Goal: Task Accomplishment & Management: Manage account settings

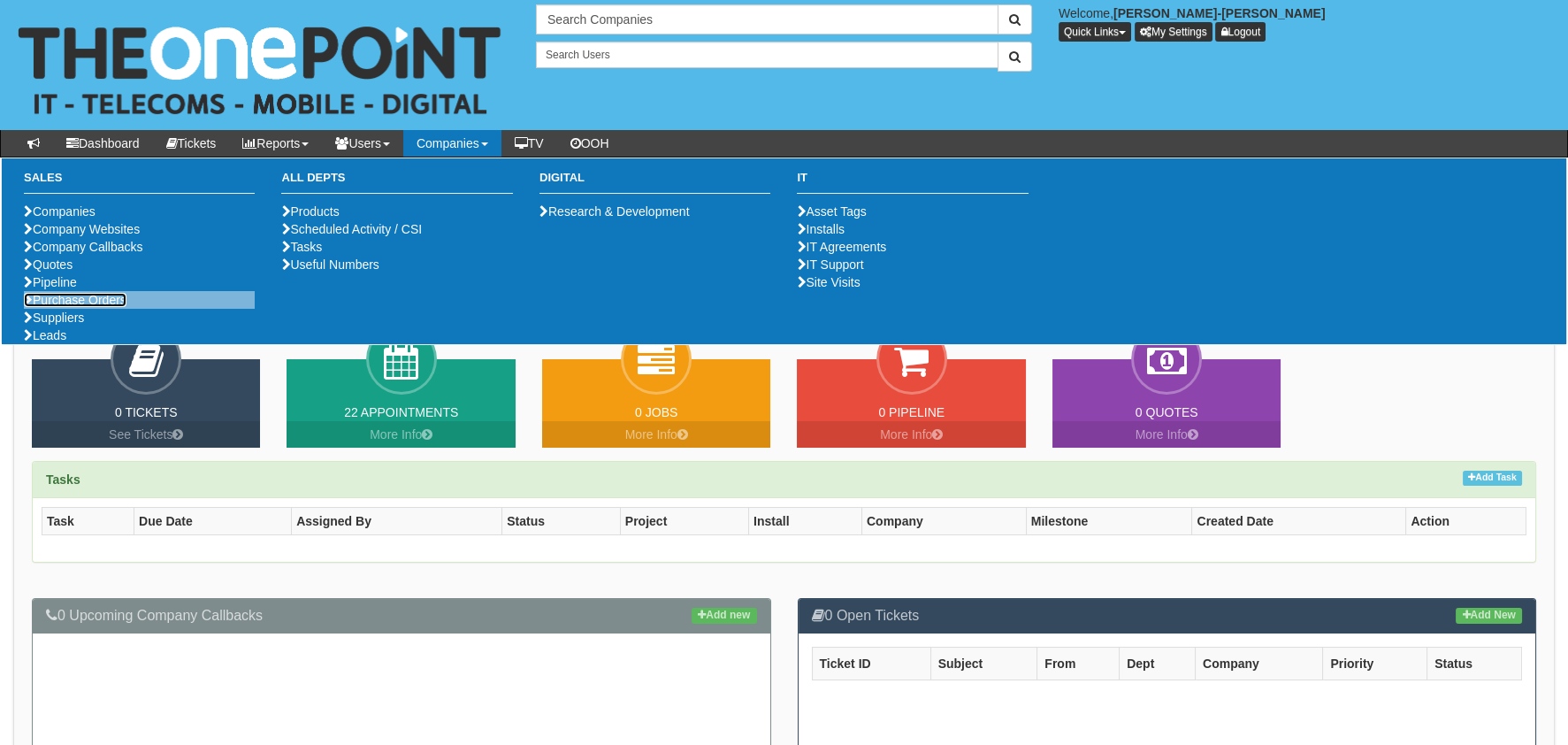
click at [79, 307] on link "Purchase Orders" at bounding box center [75, 300] width 103 height 14
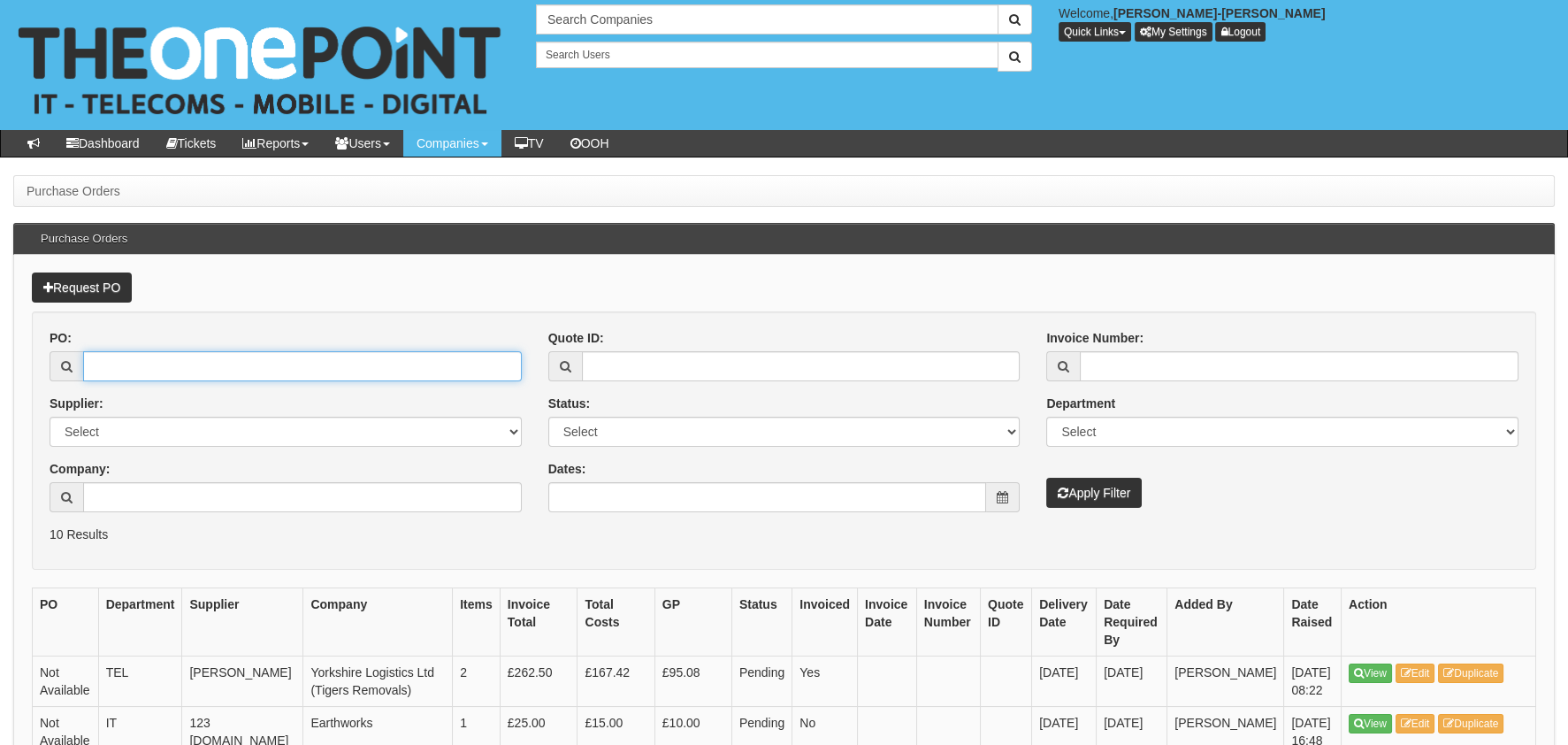
click at [246, 375] on input "PO:" at bounding box center [302, 366] width 439 height 30
paste input "19682"
type input "19682"
click at [1102, 494] on button "Apply Filter" at bounding box center [1094, 492] width 95 height 30
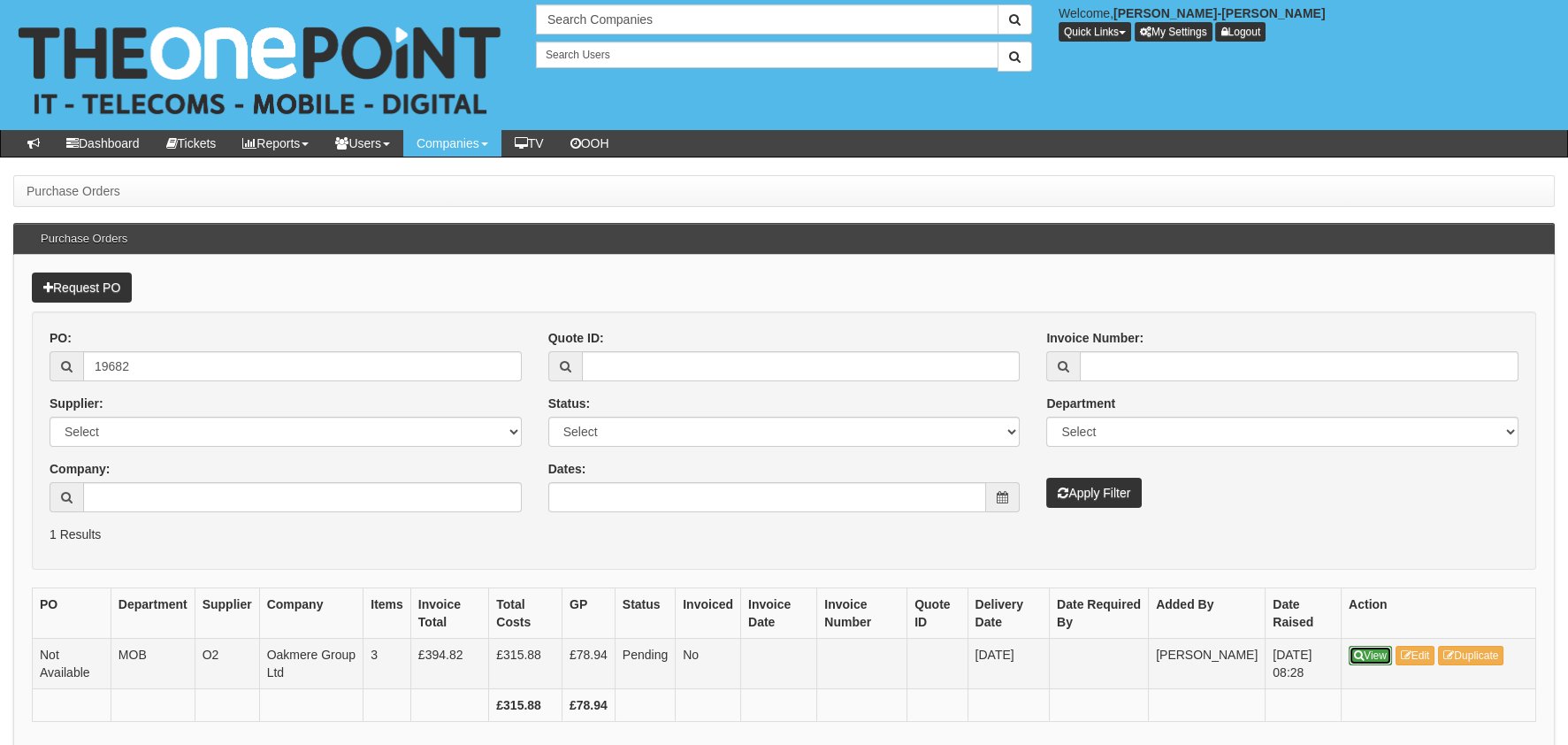
click at [1371, 653] on link "View" at bounding box center [1369, 655] width 43 height 19
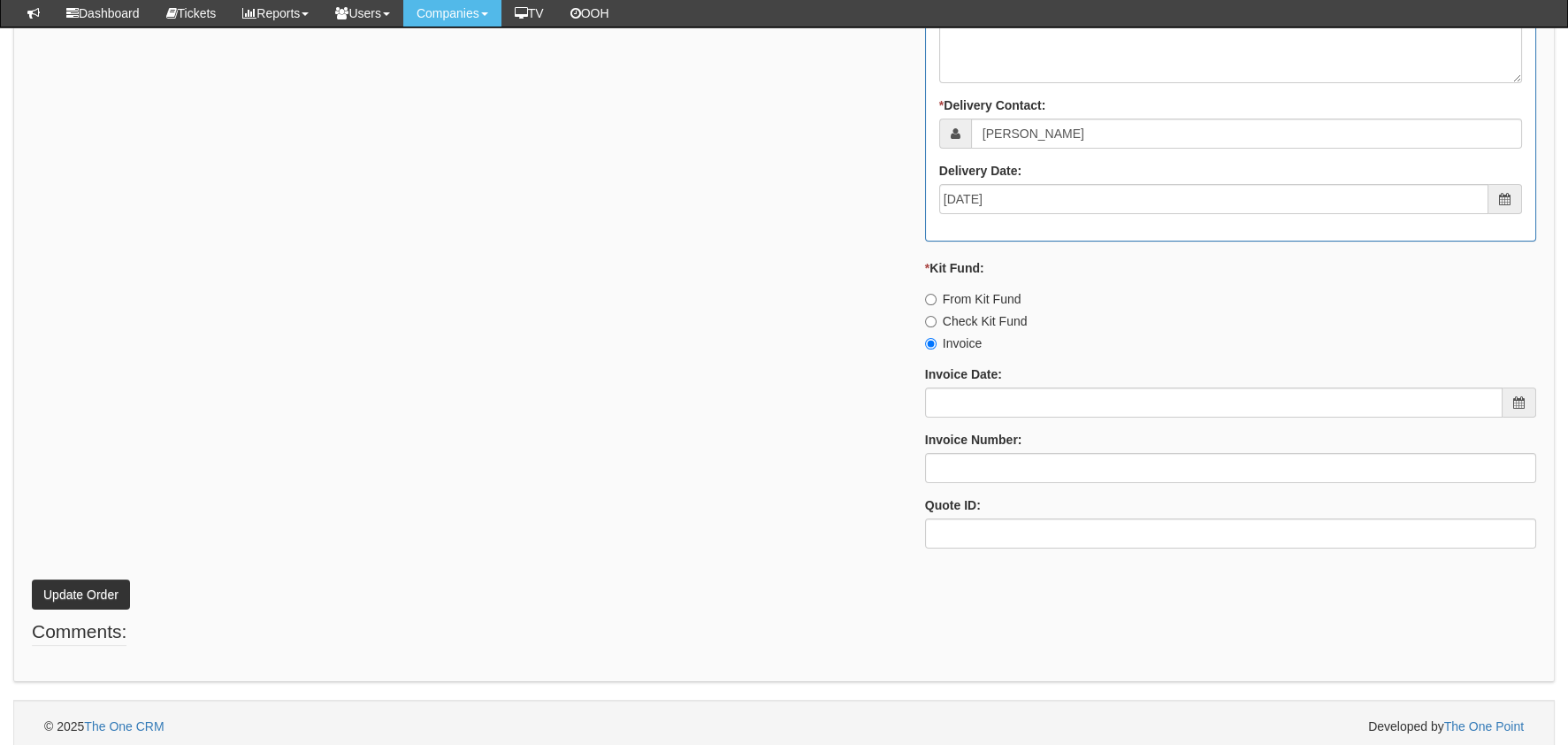
scroll to position [1084, 0]
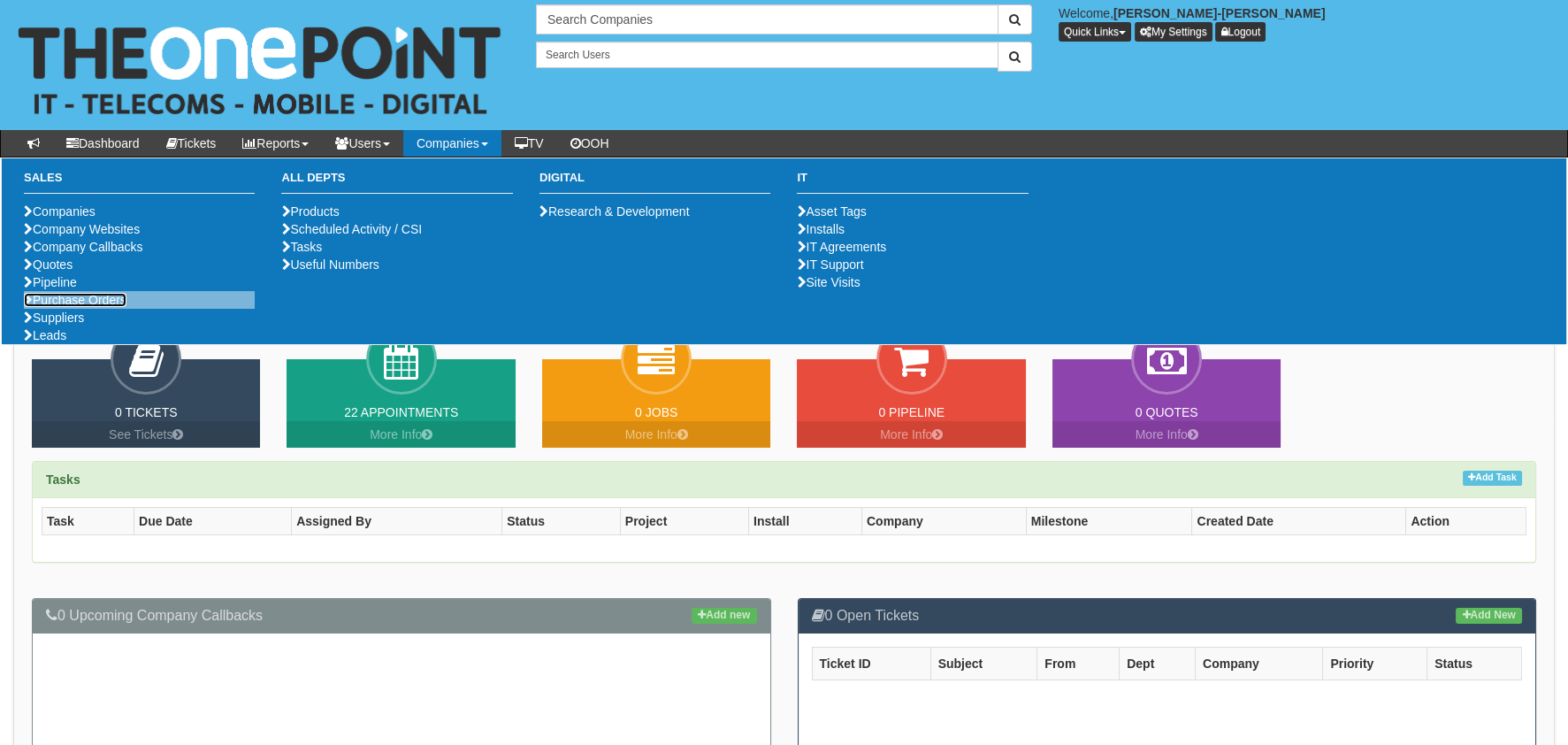
click at [47, 307] on link "Purchase Orders" at bounding box center [75, 300] width 103 height 14
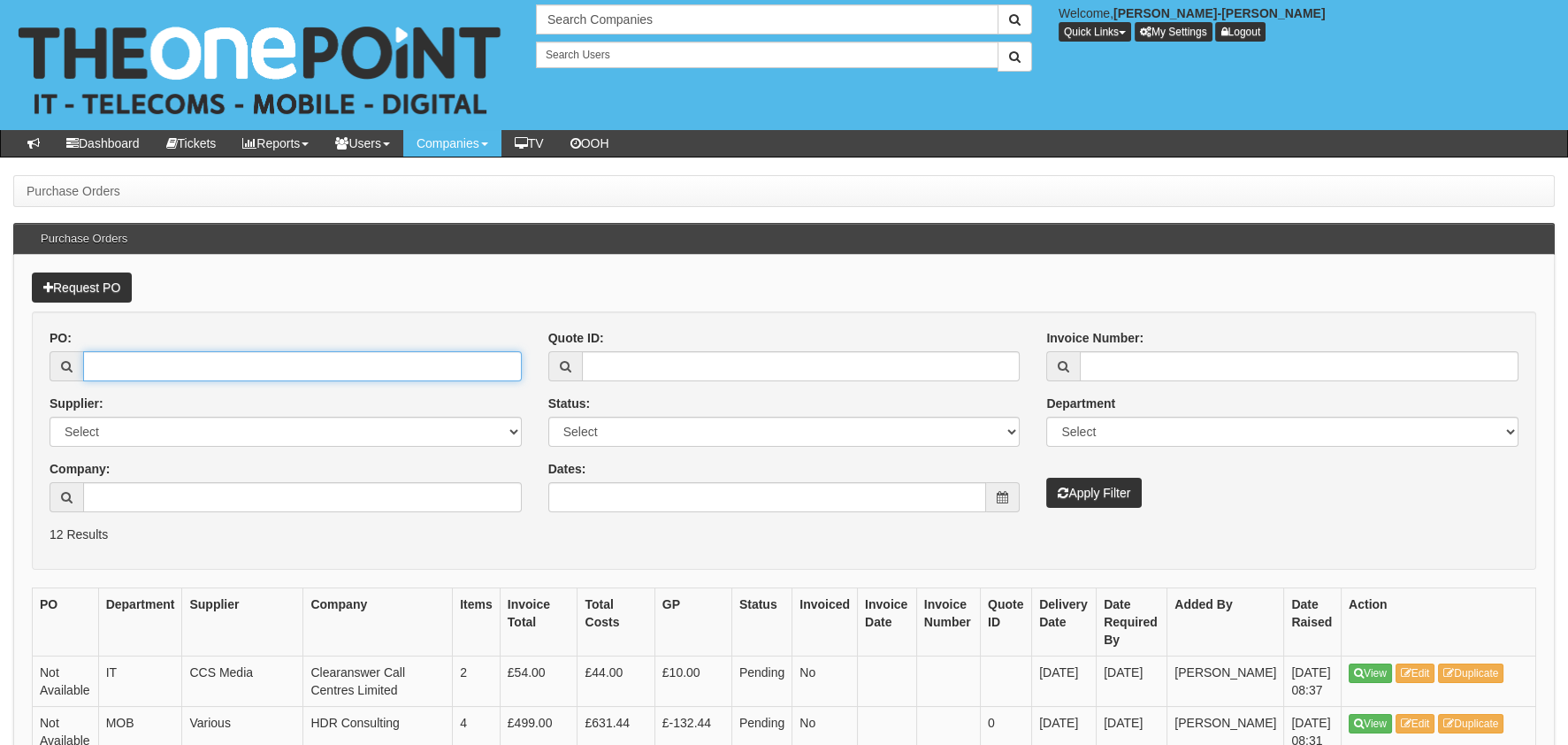
click at [146, 358] on input "PO:" at bounding box center [302, 366] width 439 height 30
paste input "19720"
type input "19720"
click at [1113, 489] on button "Apply Filter" at bounding box center [1094, 492] width 95 height 30
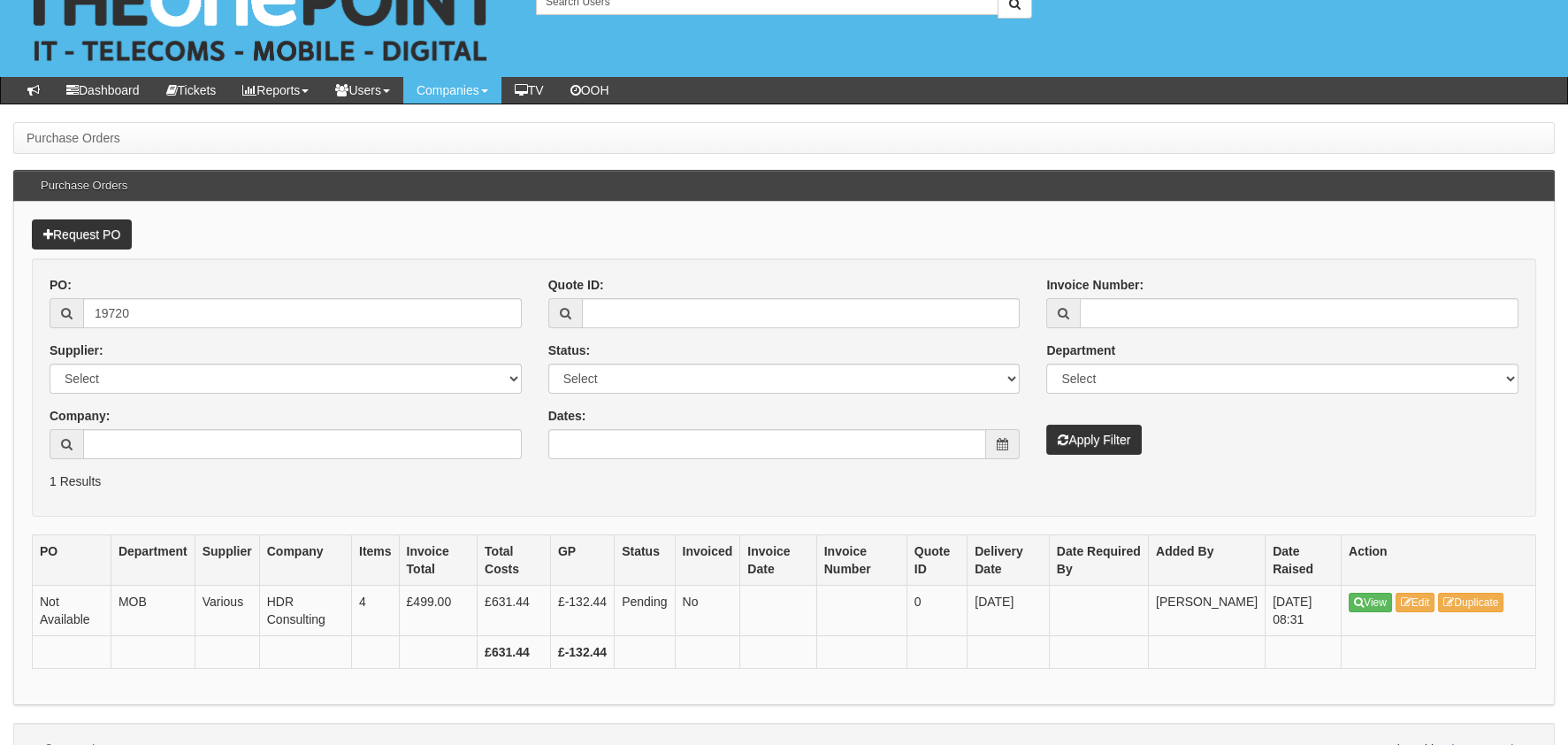
scroll to position [82, 0]
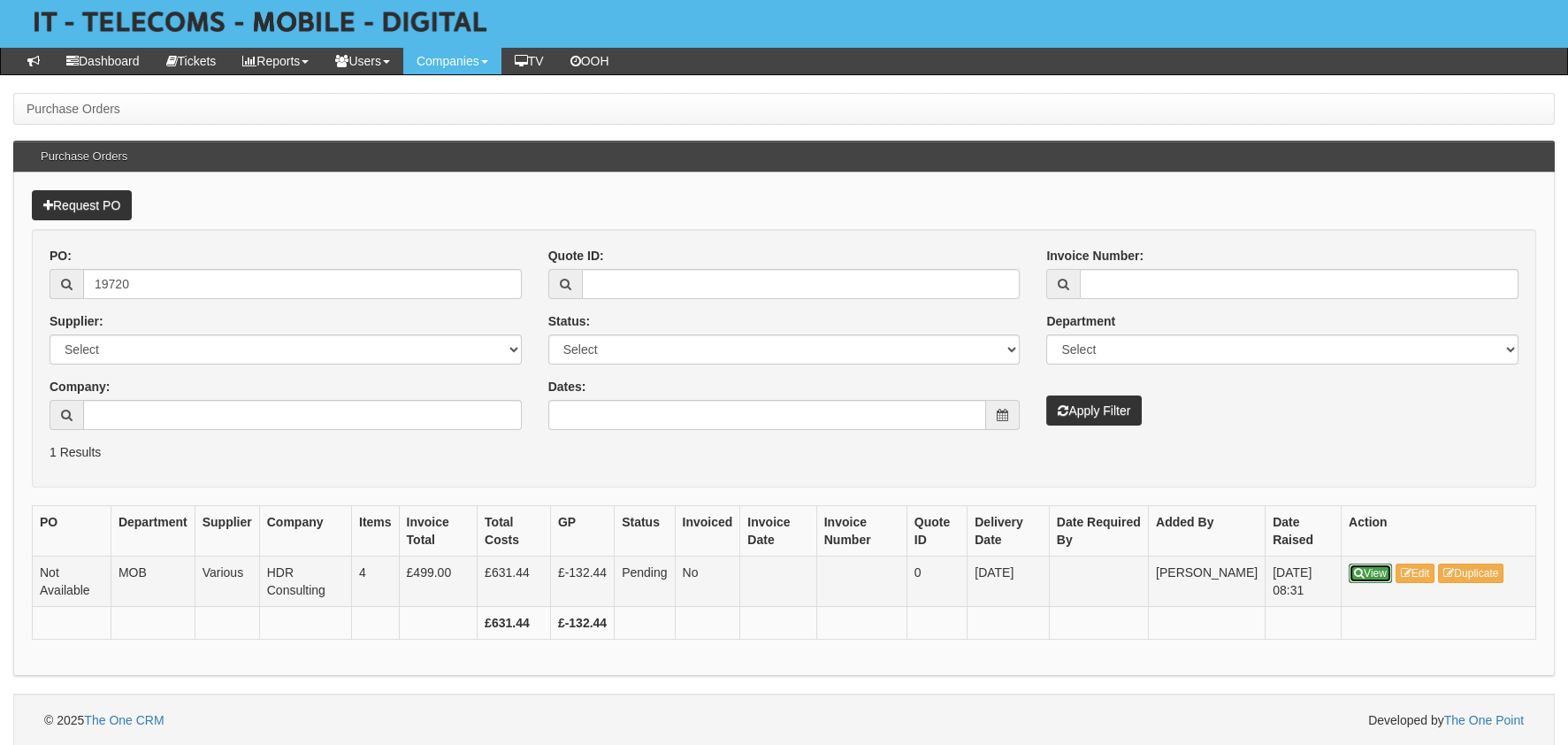
click at [1369, 572] on link "View" at bounding box center [1369, 573] width 43 height 19
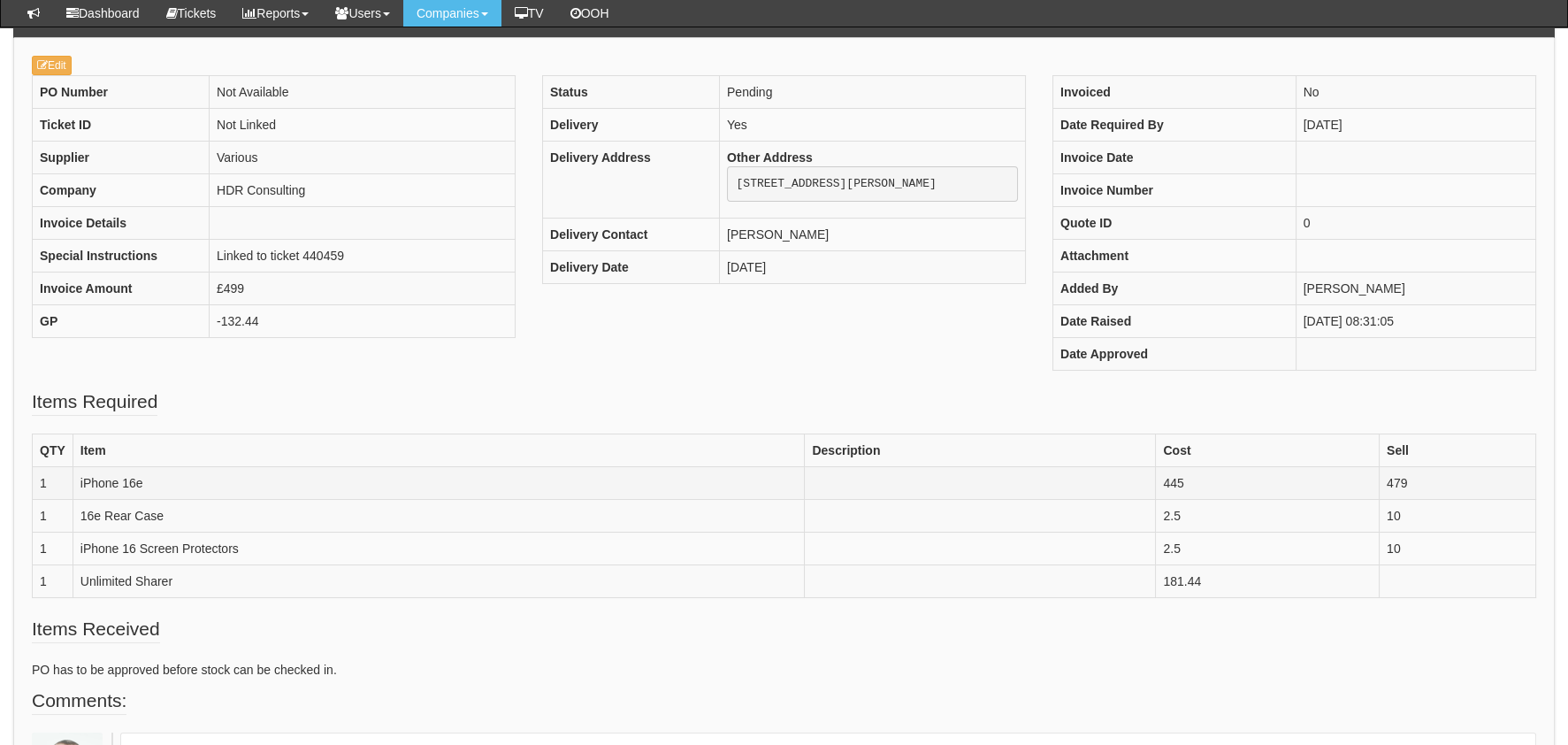
scroll to position [260, 0]
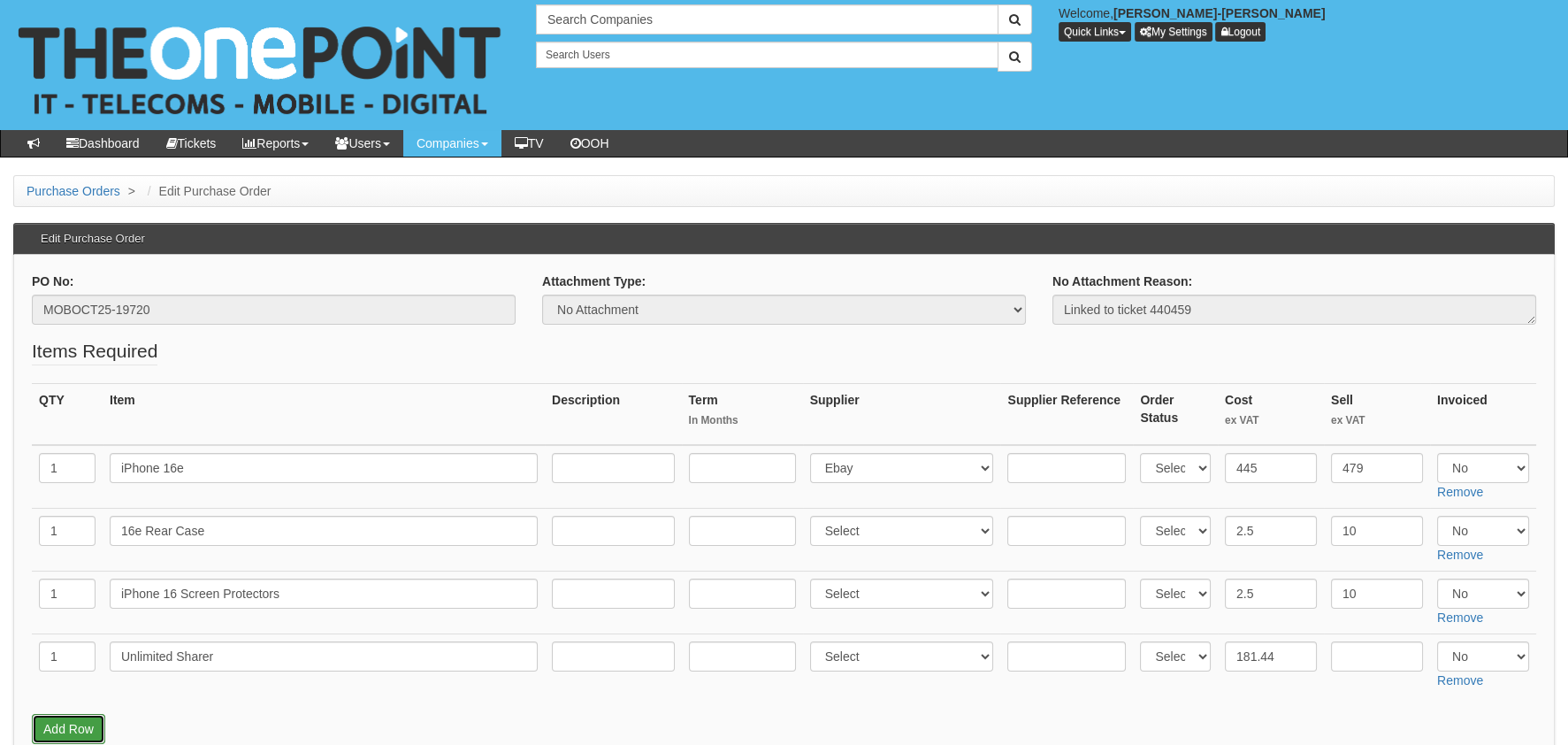
click at [68, 733] on link "Add Row" at bounding box center [69, 729] width 73 height 30
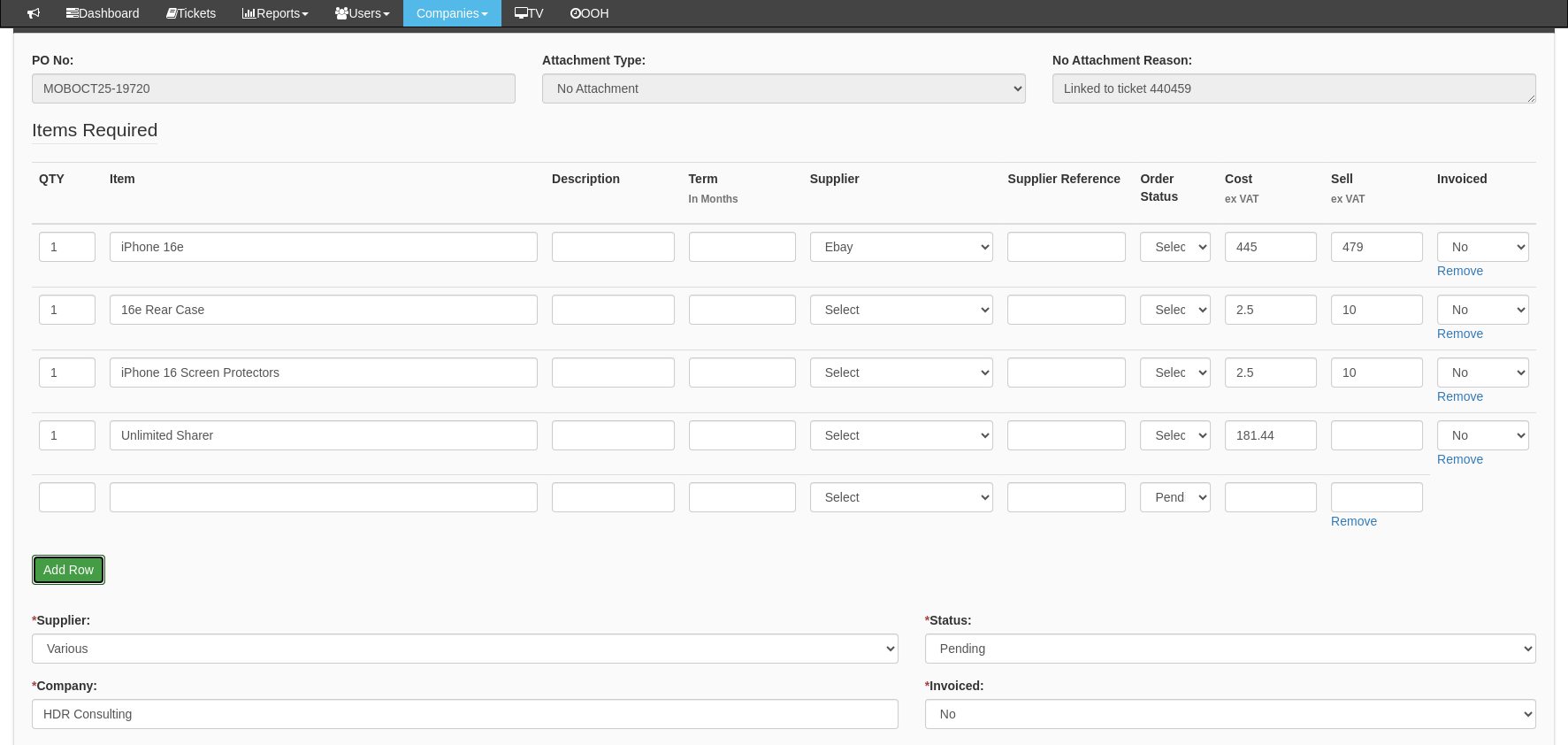
scroll to position [176, 0]
drag, startPoint x: 76, startPoint y: 433, endPoint x: 40, endPoint y: 439, distance: 36.5
click at [39, 433] on input "1" at bounding box center [67, 435] width 57 height 30
click at [73, 498] on input "text" at bounding box center [67, 497] width 57 height 30
paste input "1"
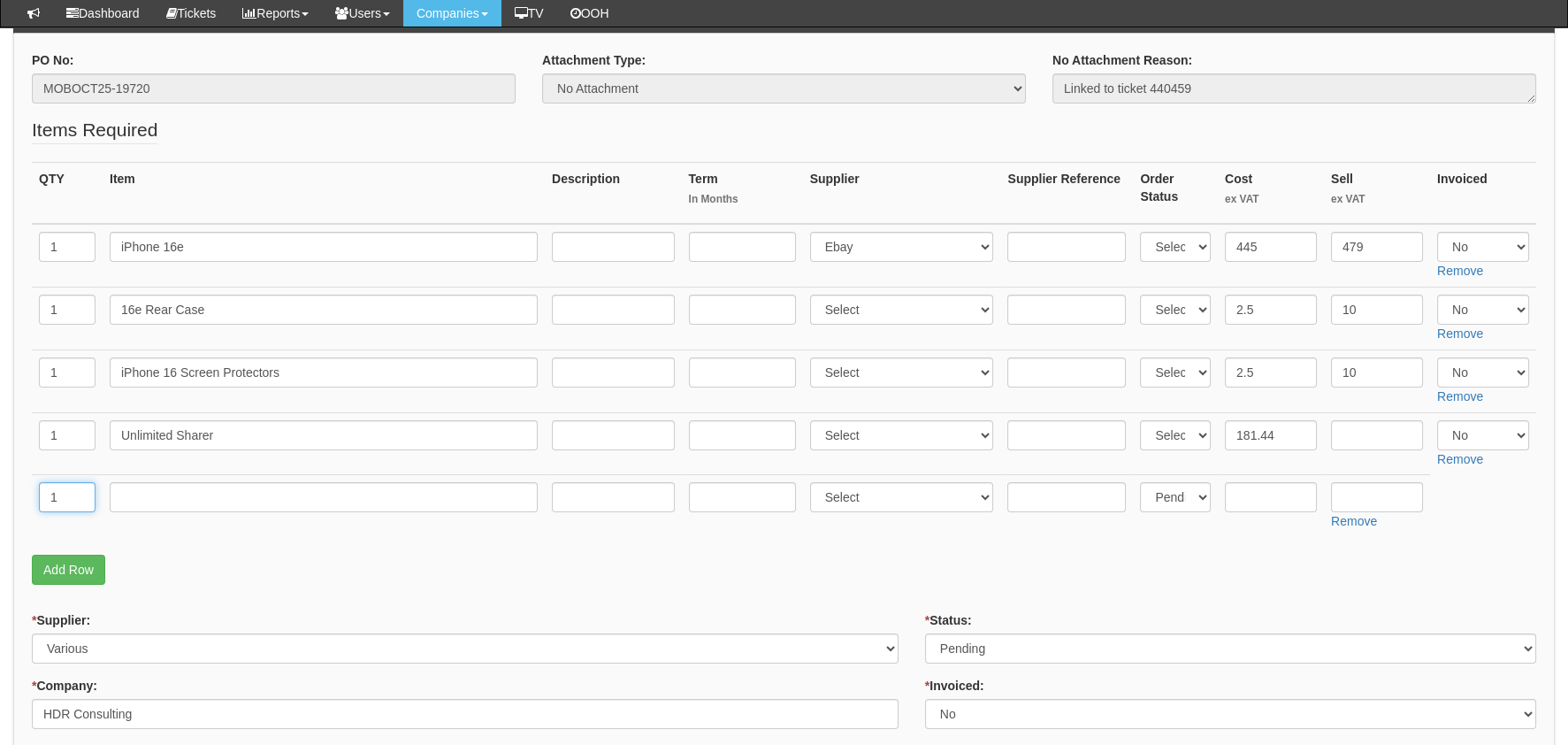
type input "1"
click at [304, 498] on input "text" at bounding box center [323, 497] width 428 height 30
type input "Delivery"
click at [1383, 470] on td at bounding box center [1377, 444] width 106 height 63
click at [1394, 492] on input "text" at bounding box center [1377, 497] width 92 height 30
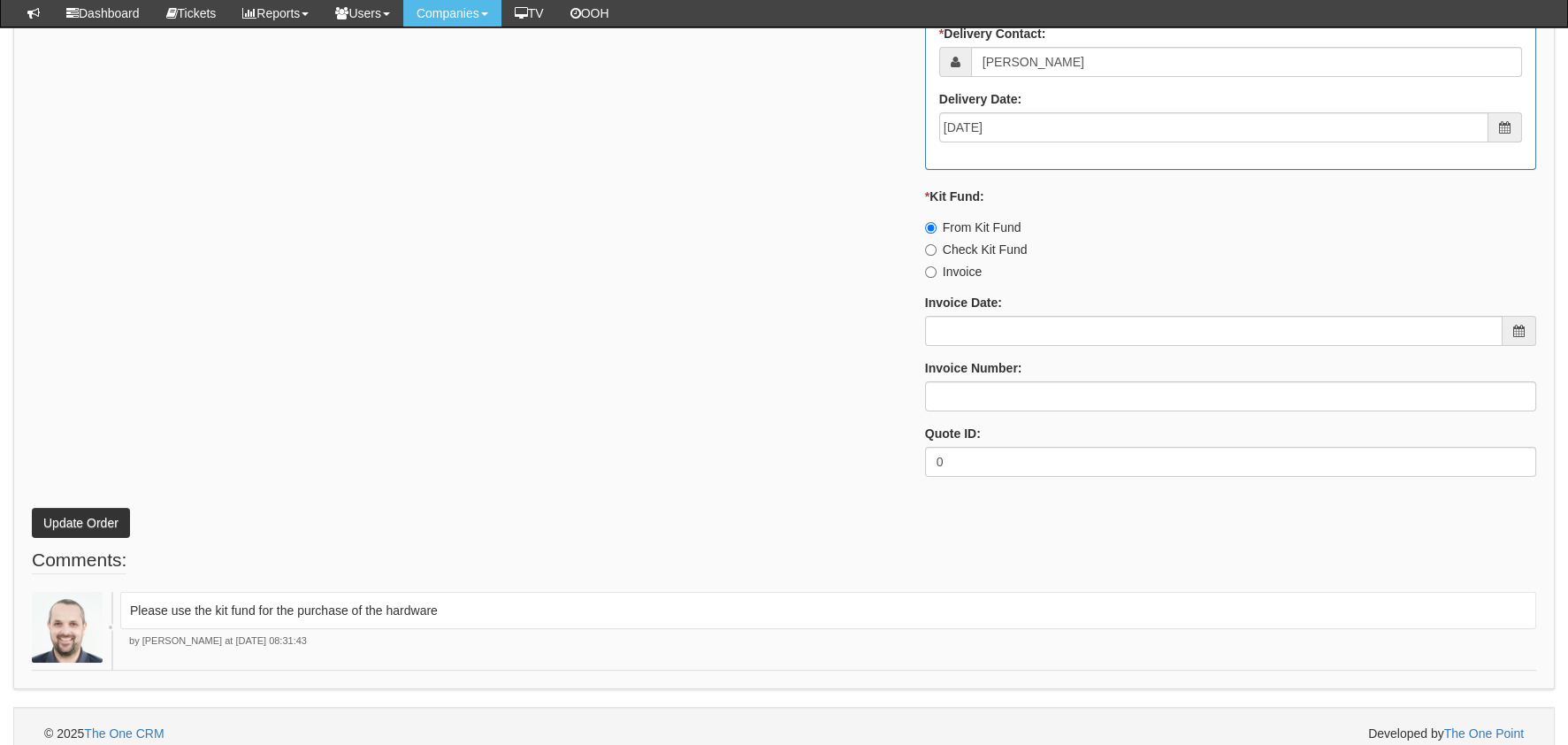
scroll to position [1288, 0]
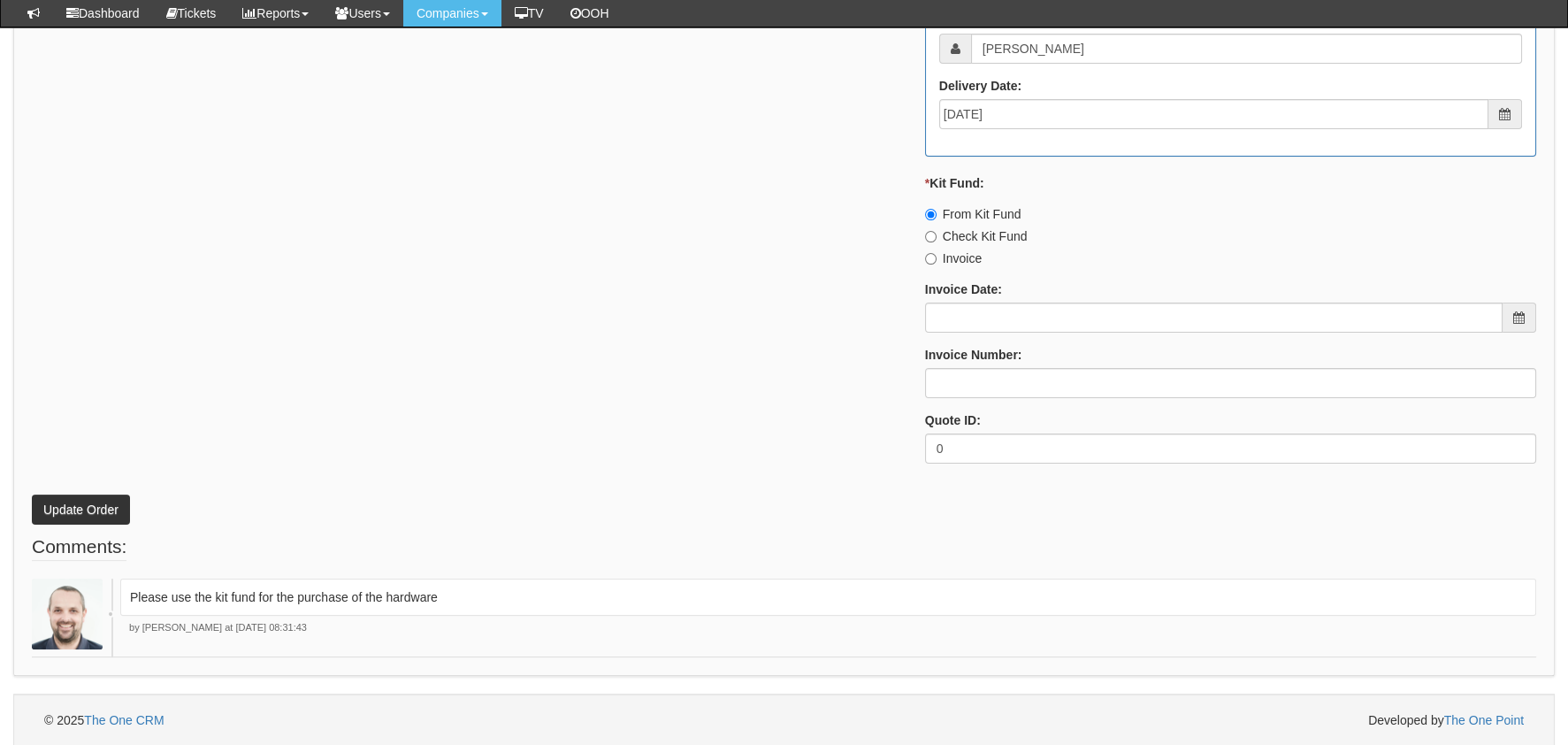
type input "12.50"
click at [81, 501] on button "Update Order" at bounding box center [81, 509] width 98 height 30
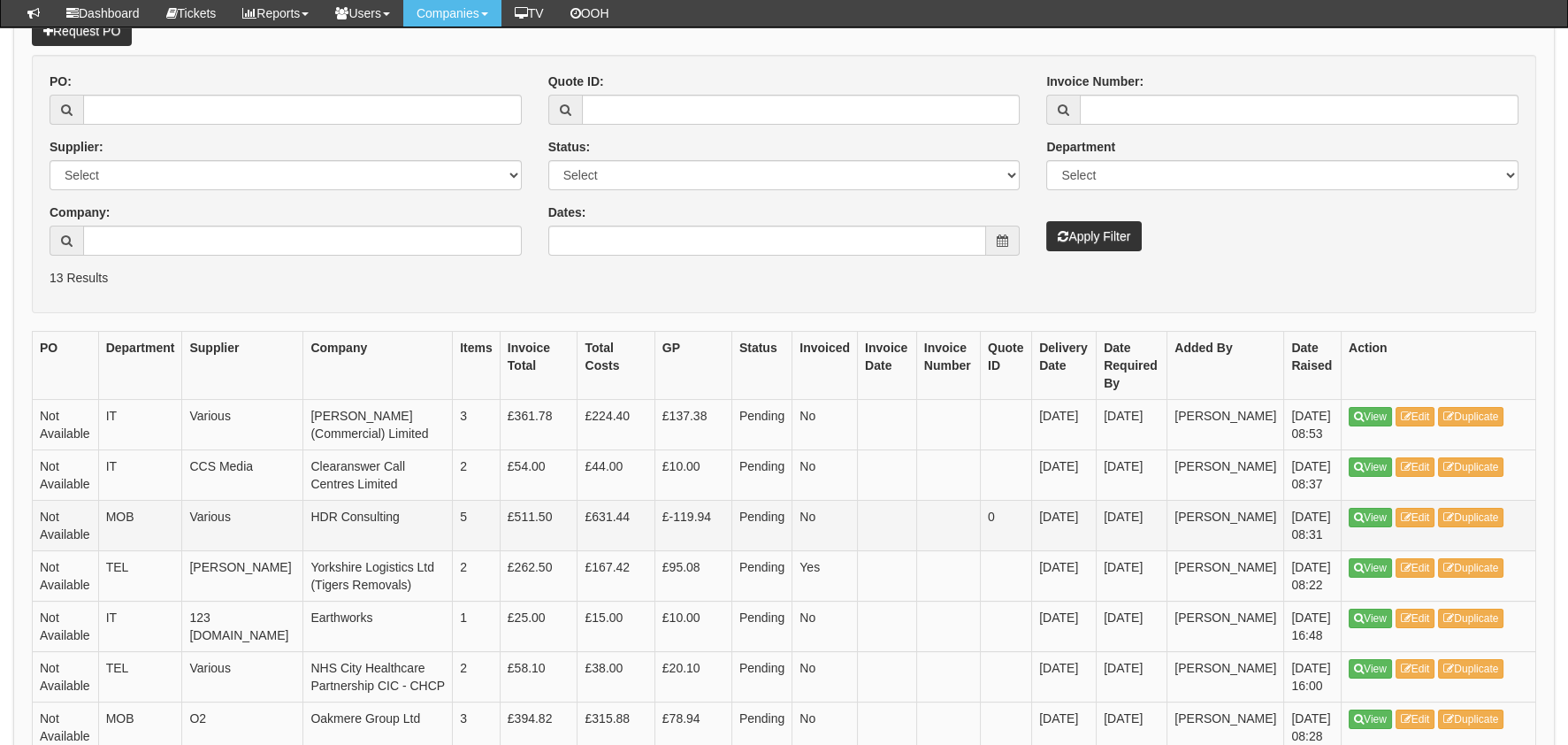
scroll to position [176, 0]
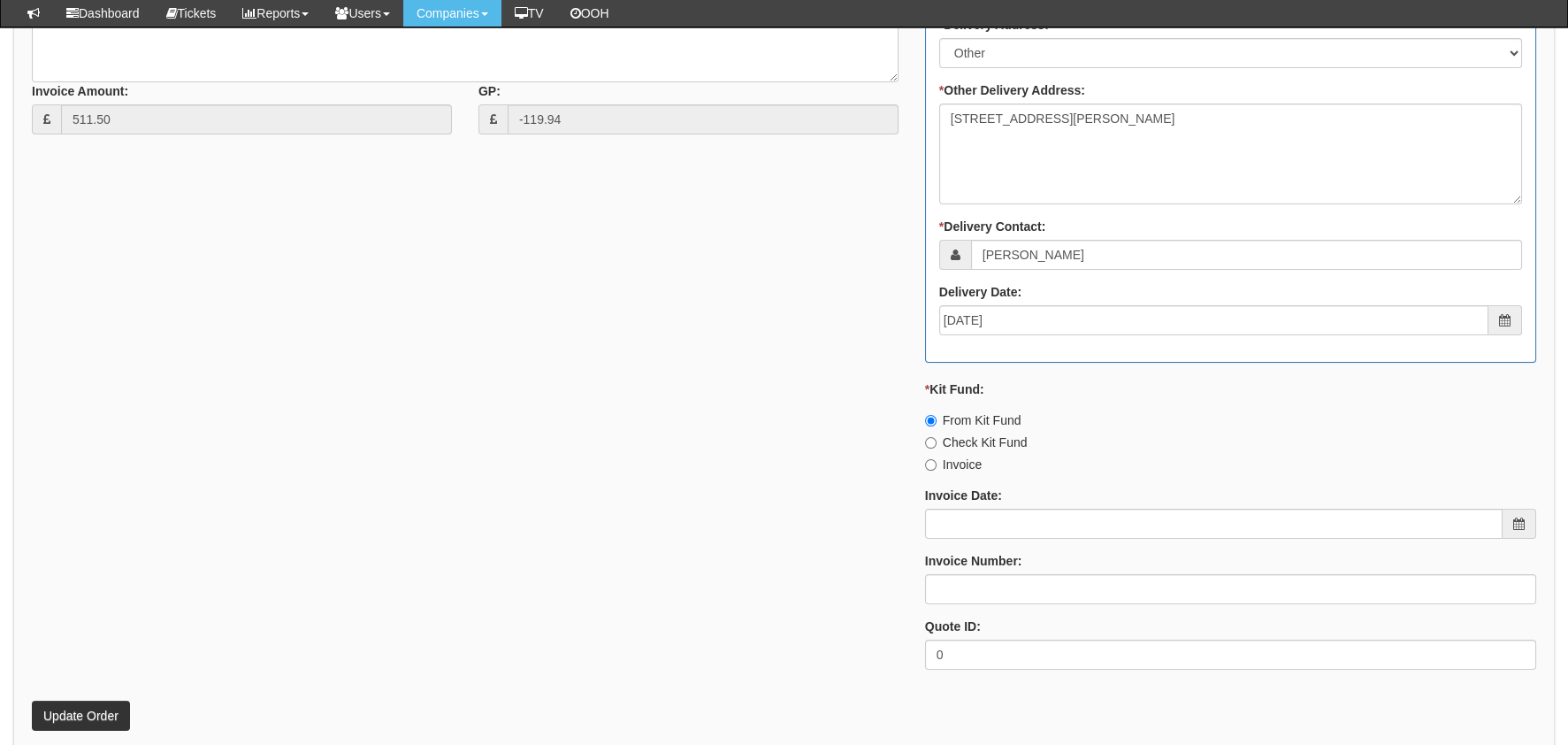
scroll to position [1112, 0]
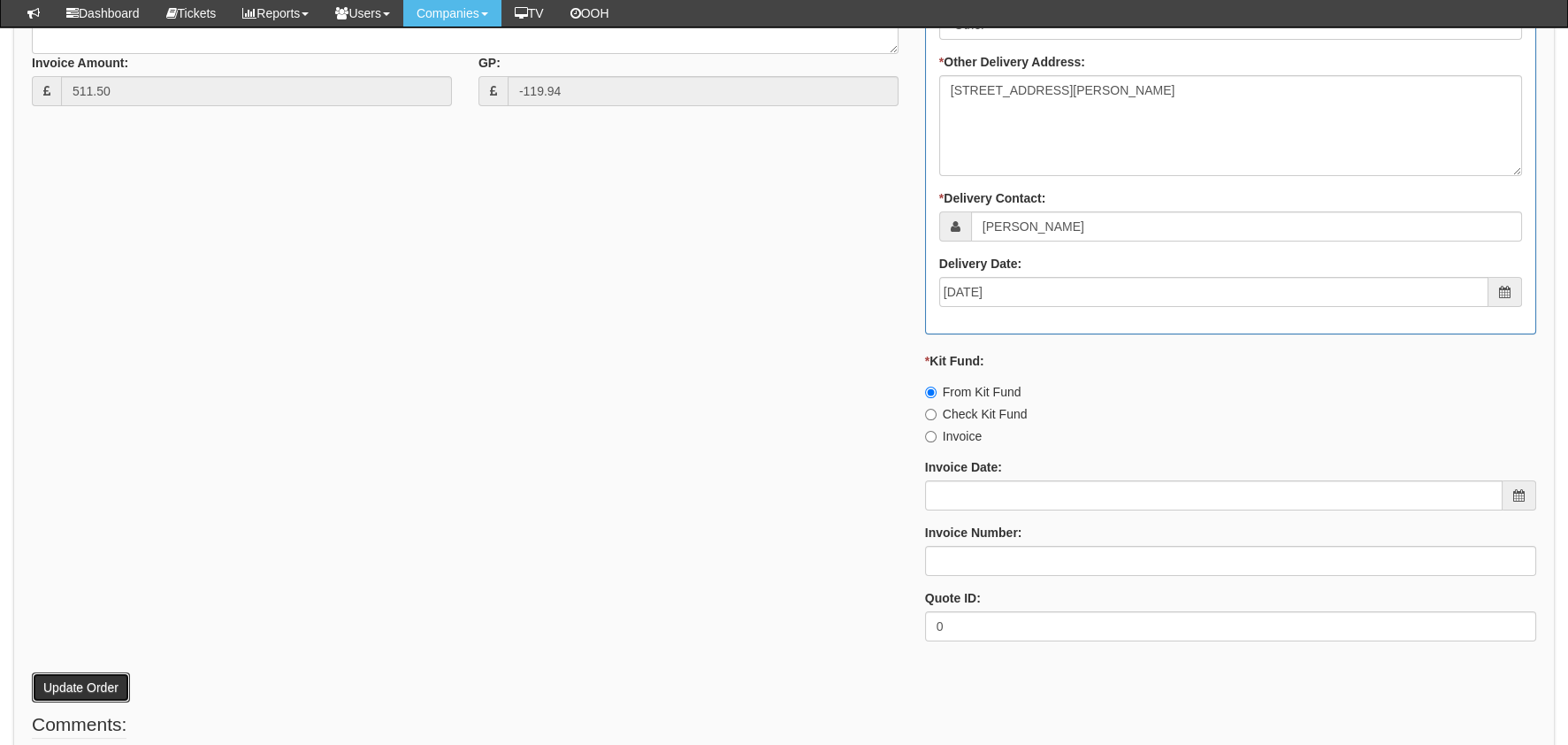
click at [97, 696] on button "Update Order" at bounding box center [81, 687] width 98 height 30
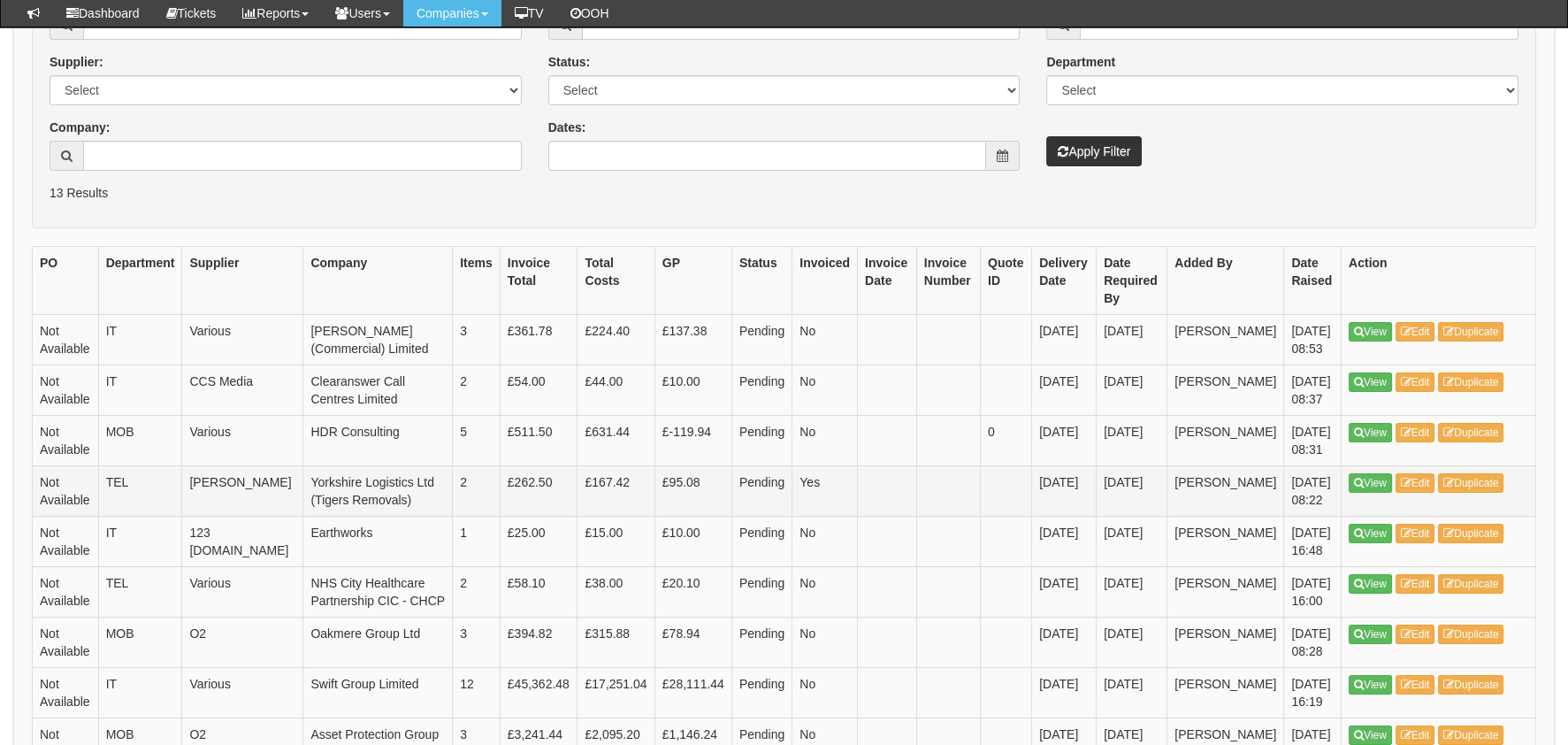
scroll to position [176, 0]
